Goal: Task Accomplishment & Management: Manage account settings

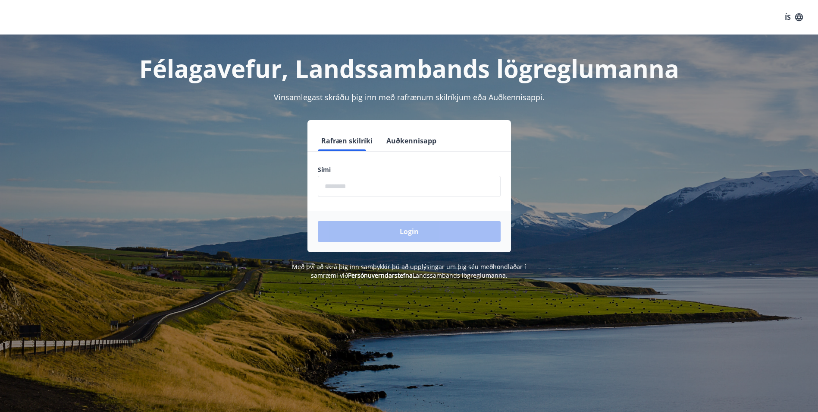
click at [356, 191] on input "phone" at bounding box center [409, 186] width 183 height 21
click at [382, 185] on input "phone" at bounding box center [409, 186] width 183 height 21
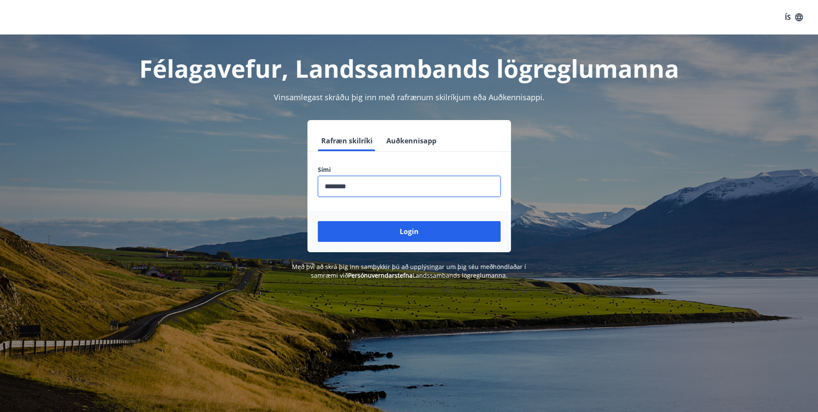
type input "********"
click at [318, 221] on button "Login" at bounding box center [409, 231] width 183 height 21
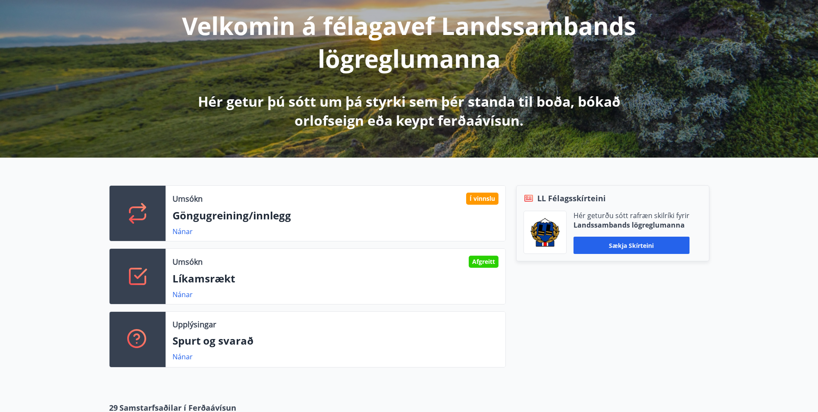
scroll to position [129, 0]
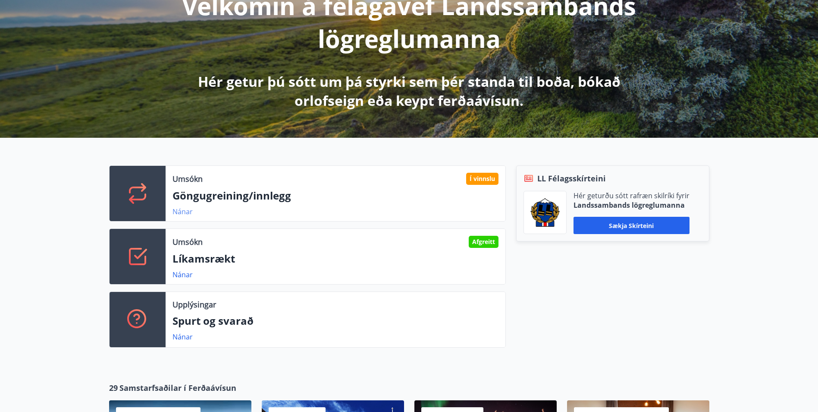
click at [183, 212] on link "Nánar" at bounding box center [183, 211] width 20 height 9
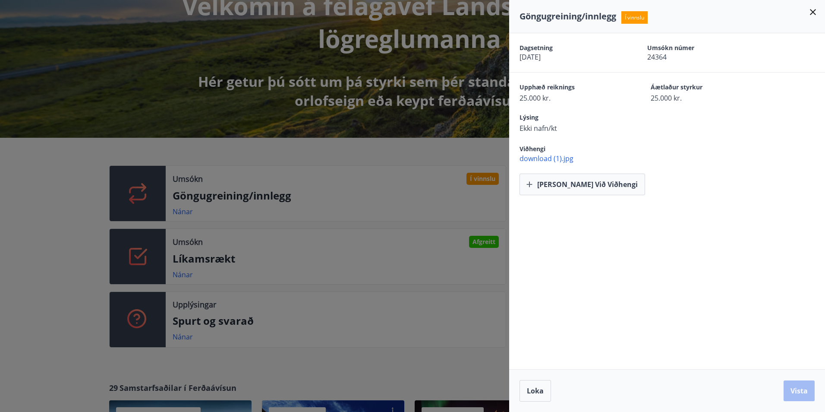
click at [809, 13] on icon at bounding box center [812, 12] width 10 height 10
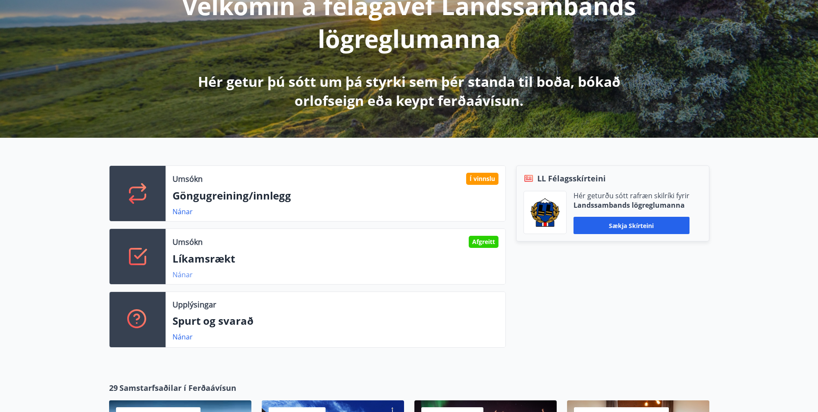
click at [182, 271] on link "Nánar" at bounding box center [183, 274] width 20 height 9
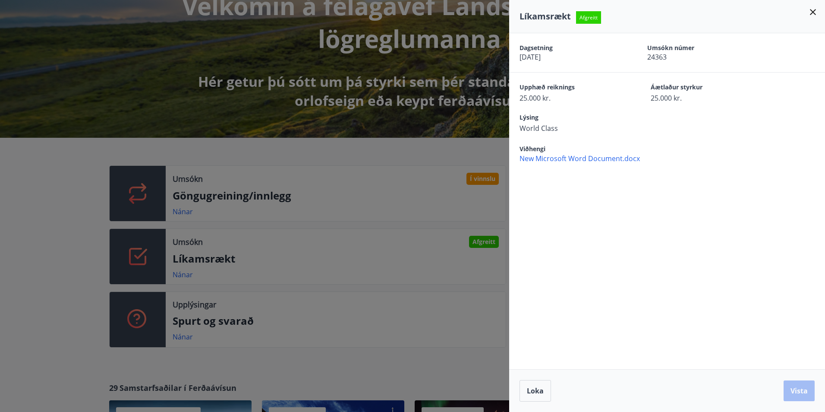
click at [811, 13] on icon at bounding box center [812, 12] width 10 height 10
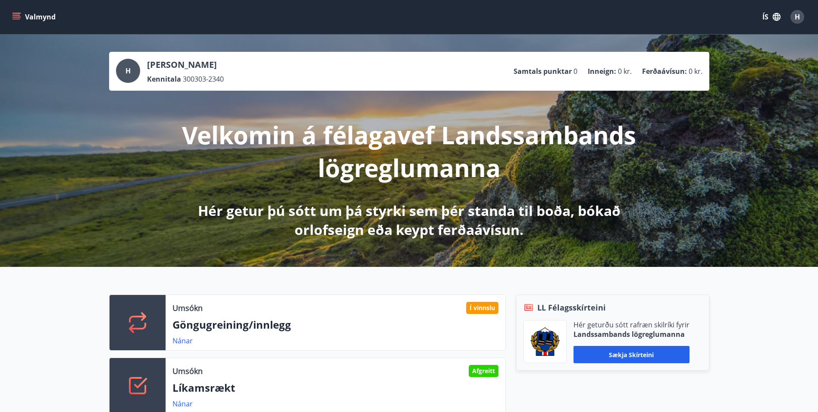
scroll to position [0, 0]
click at [15, 19] on icon "menu" at bounding box center [16, 17] width 9 height 9
